Goal: Task Accomplishment & Management: Use online tool/utility

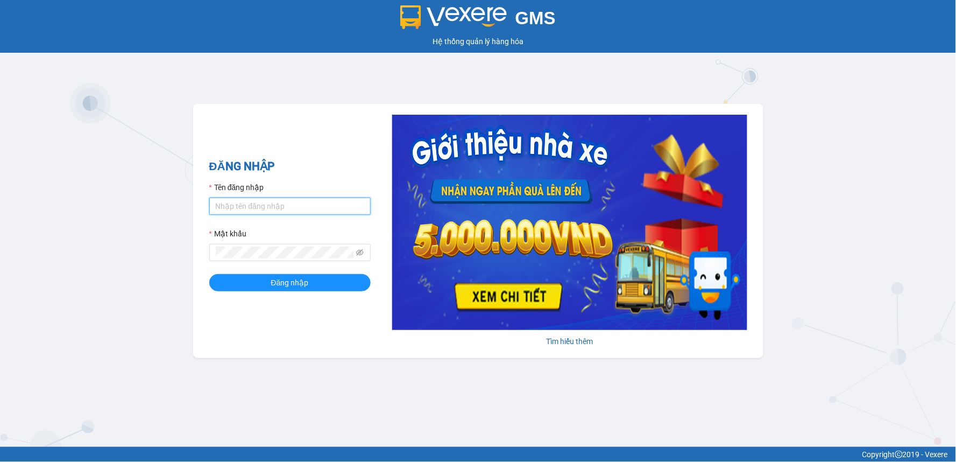
type input "duyen.minhtam"
click at [280, 206] on input "duyen.minhtam" at bounding box center [289, 205] width 161 height 17
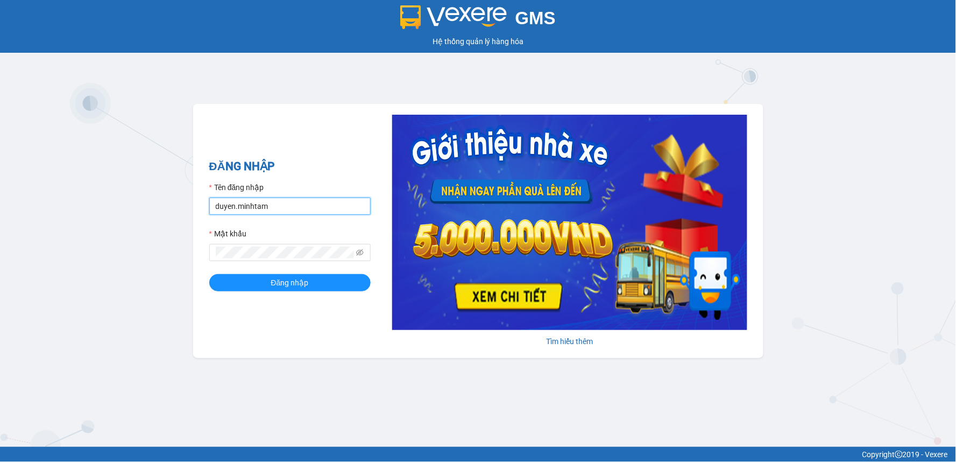
click at [279, 203] on input "duyen.minhtam" at bounding box center [289, 205] width 161 height 17
type input "kienbinh.minhtam"
click at [209, 274] on button "Đăng nhập" at bounding box center [289, 282] width 161 height 17
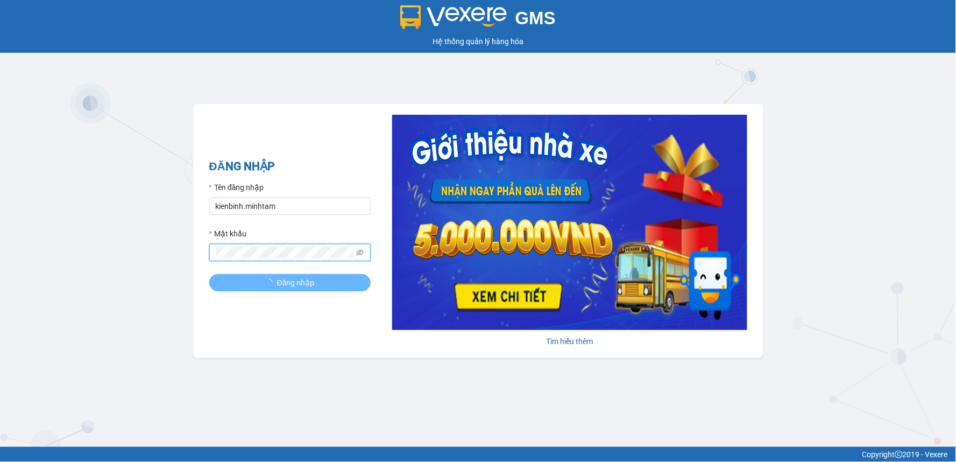
click at [209, 274] on button "Đăng nhập" at bounding box center [289, 282] width 161 height 17
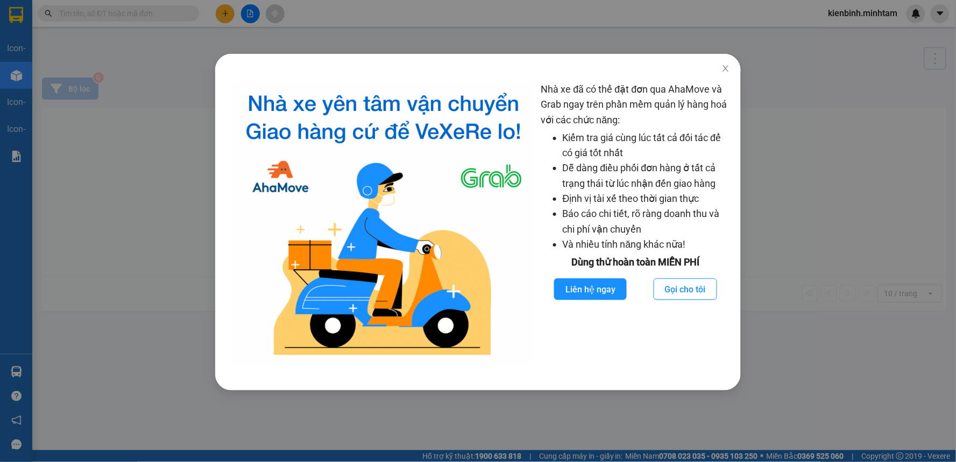
click at [852, 415] on div "Nhà xe đã có thể đặt đơn qua AhaMove và Grab ngay trên phần mềm quản lý hàng ho…" at bounding box center [478, 231] width 956 height 462
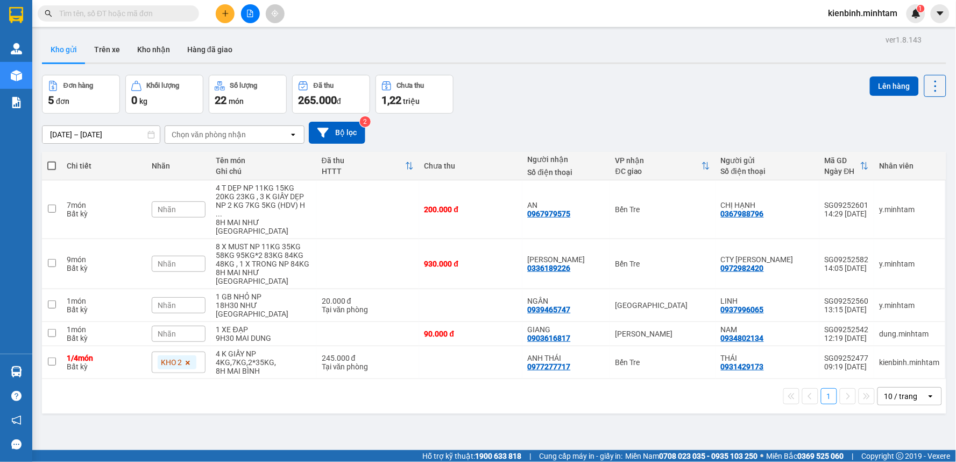
click at [251, 15] on icon "file-add" at bounding box center [250, 14] width 8 height 8
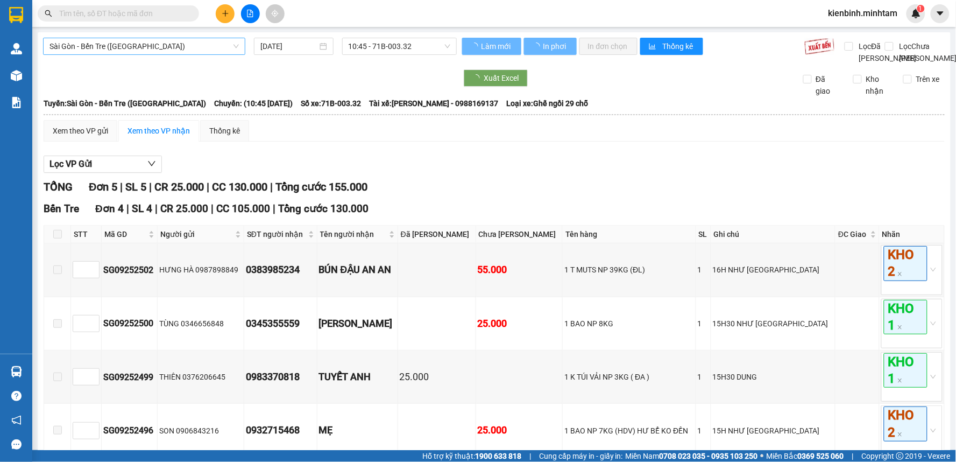
click at [179, 43] on span "Sài Gòn - Bến Tre ([GEOGRAPHIC_DATA])" at bounding box center [143, 46] width 189 height 16
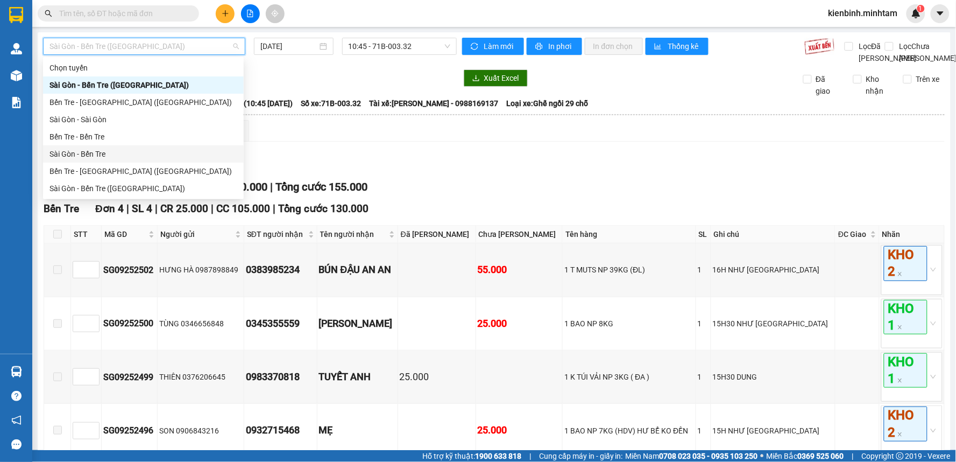
click at [90, 151] on div "Sài Gòn - Bến Tre" at bounding box center [143, 154] width 188 height 12
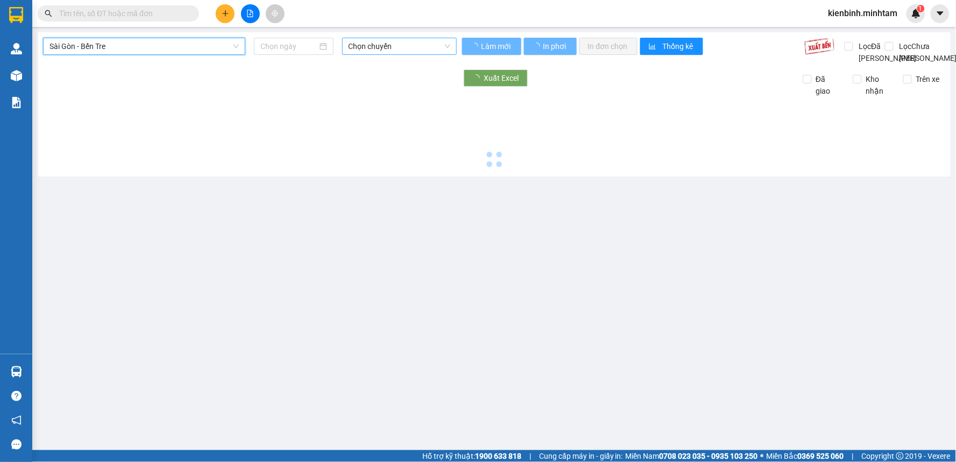
type input "[DATE]"
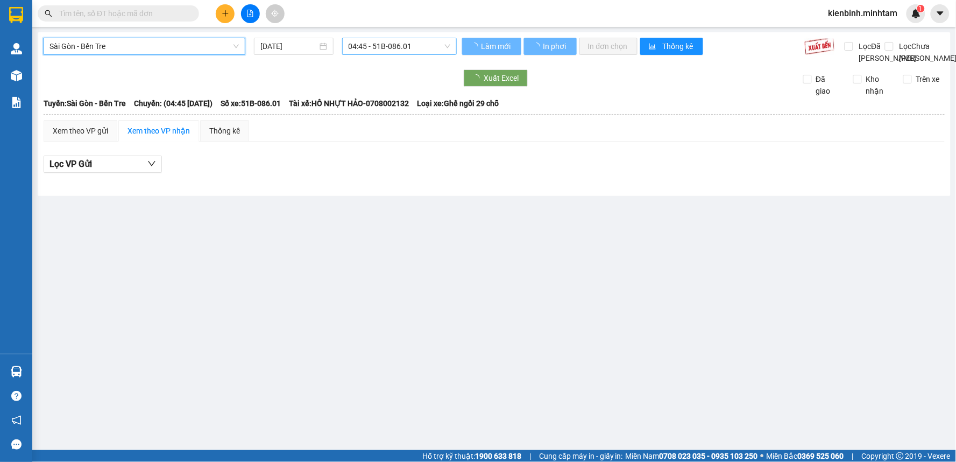
click at [436, 45] on span "04:45 - 51B-086.01" at bounding box center [400, 46] width 102 height 16
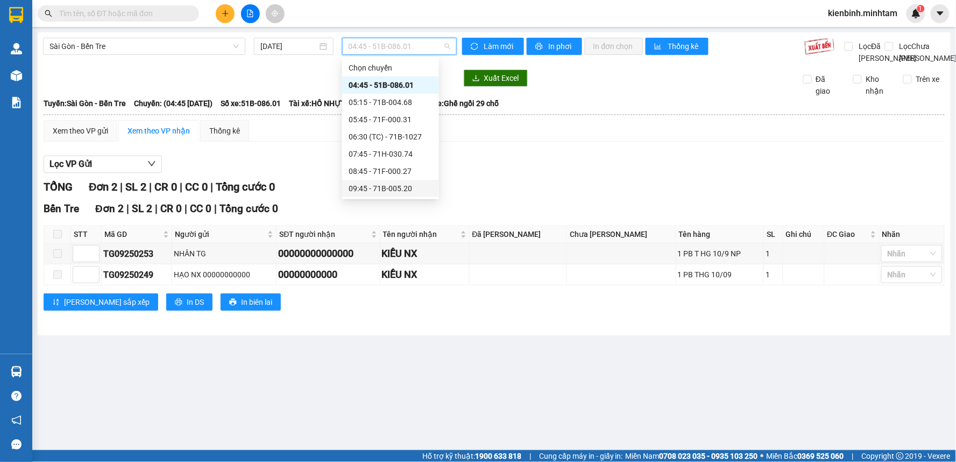
scroll to position [119, 0]
click at [395, 170] on div "14:45 - 71B-1027" at bounding box center [391, 172] width 84 height 12
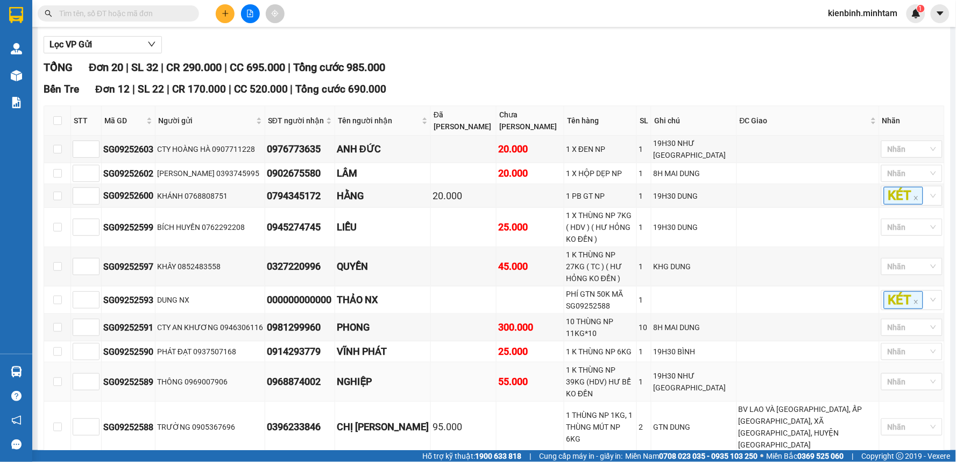
scroll to position [299, 0]
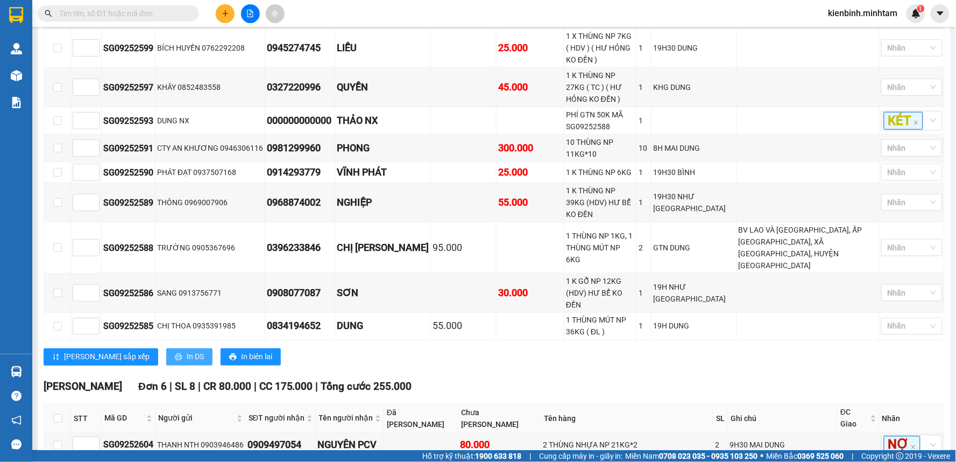
click at [166, 348] on button "In DS" at bounding box center [189, 356] width 46 height 17
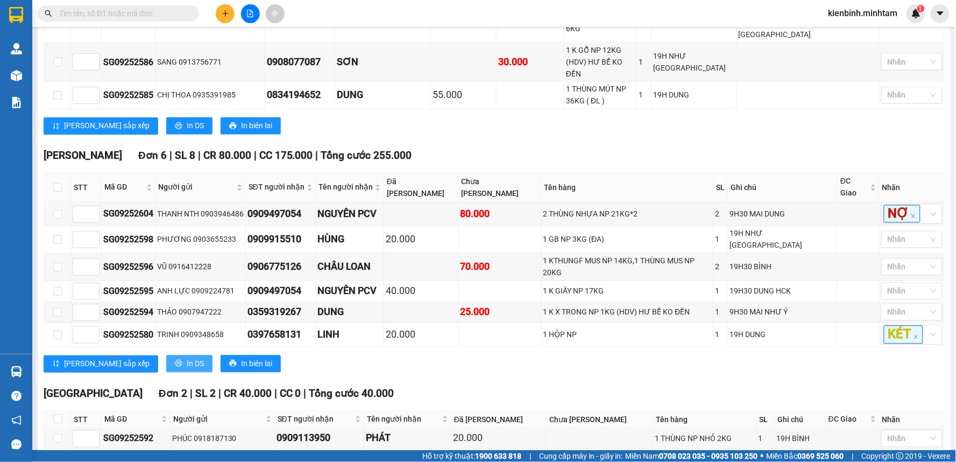
click at [187, 358] on span "In DS" at bounding box center [195, 364] width 17 height 12
